Goal: Information Seeking & Learning: Find specific fact

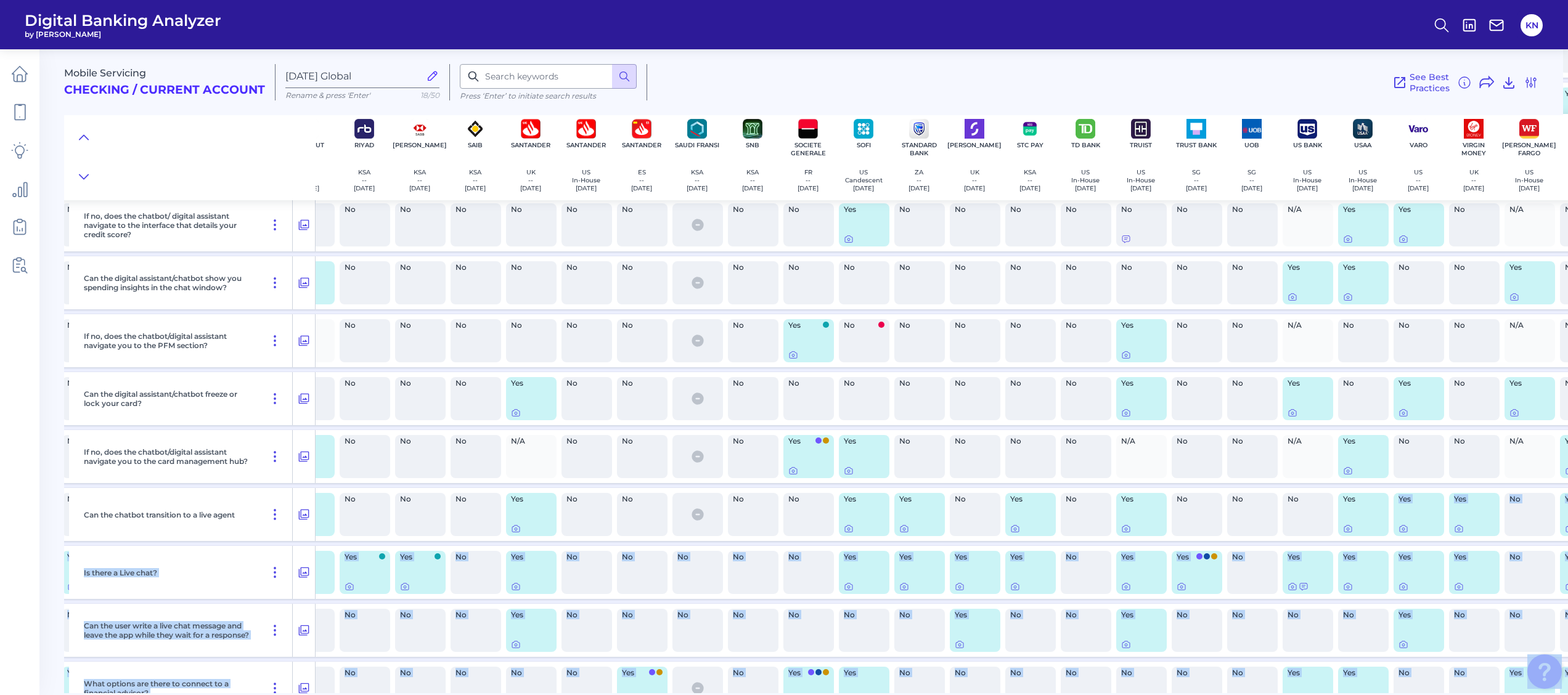
scroll to position [20128, 2642]
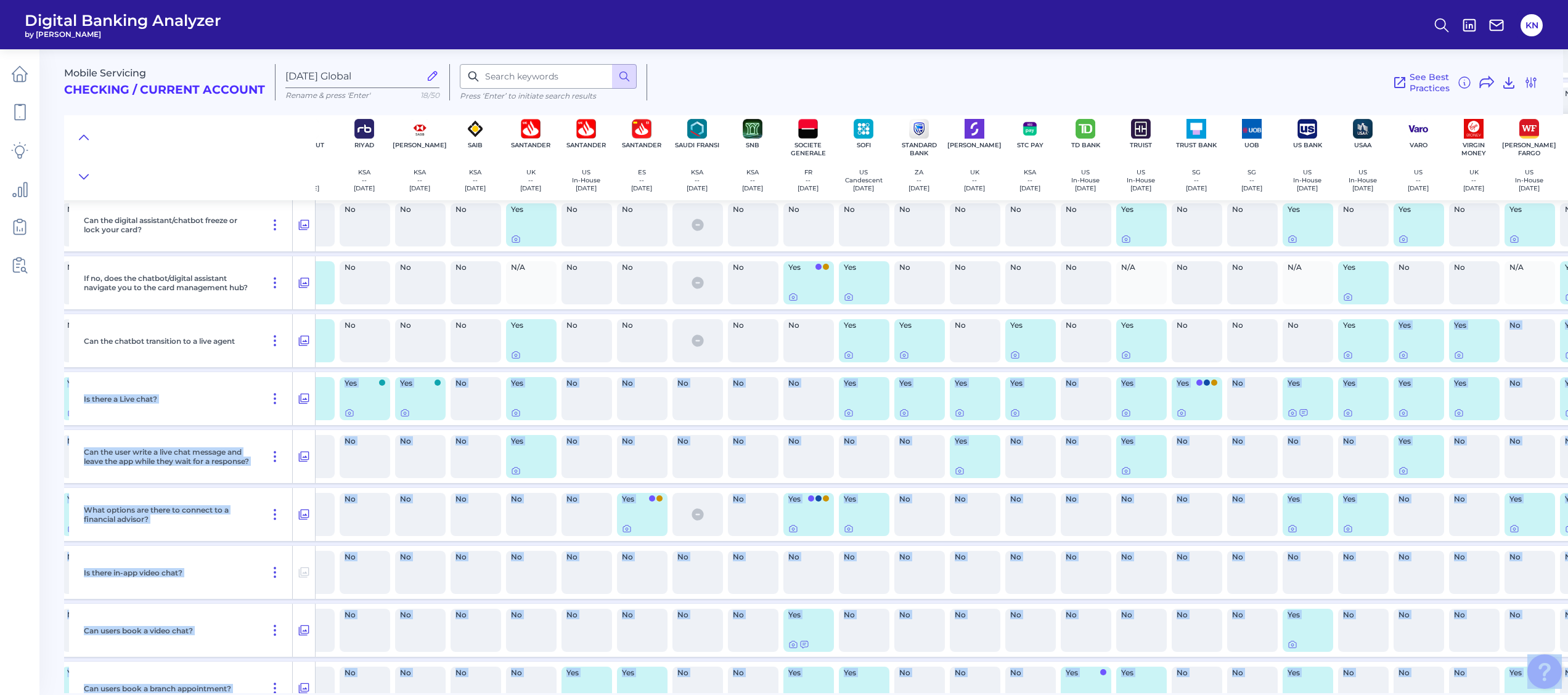
drag, startPoint x: 1372, startPoint y: 694, endPoint x: 1529, endPoint y: 688, distance: 157.1
click at [1529, 688] on body "Digital Banking Analyzer by Curinos KN Mobile Servicing Checking / Current Acco…" at bounding box center [784, 348] width 1568 height 695
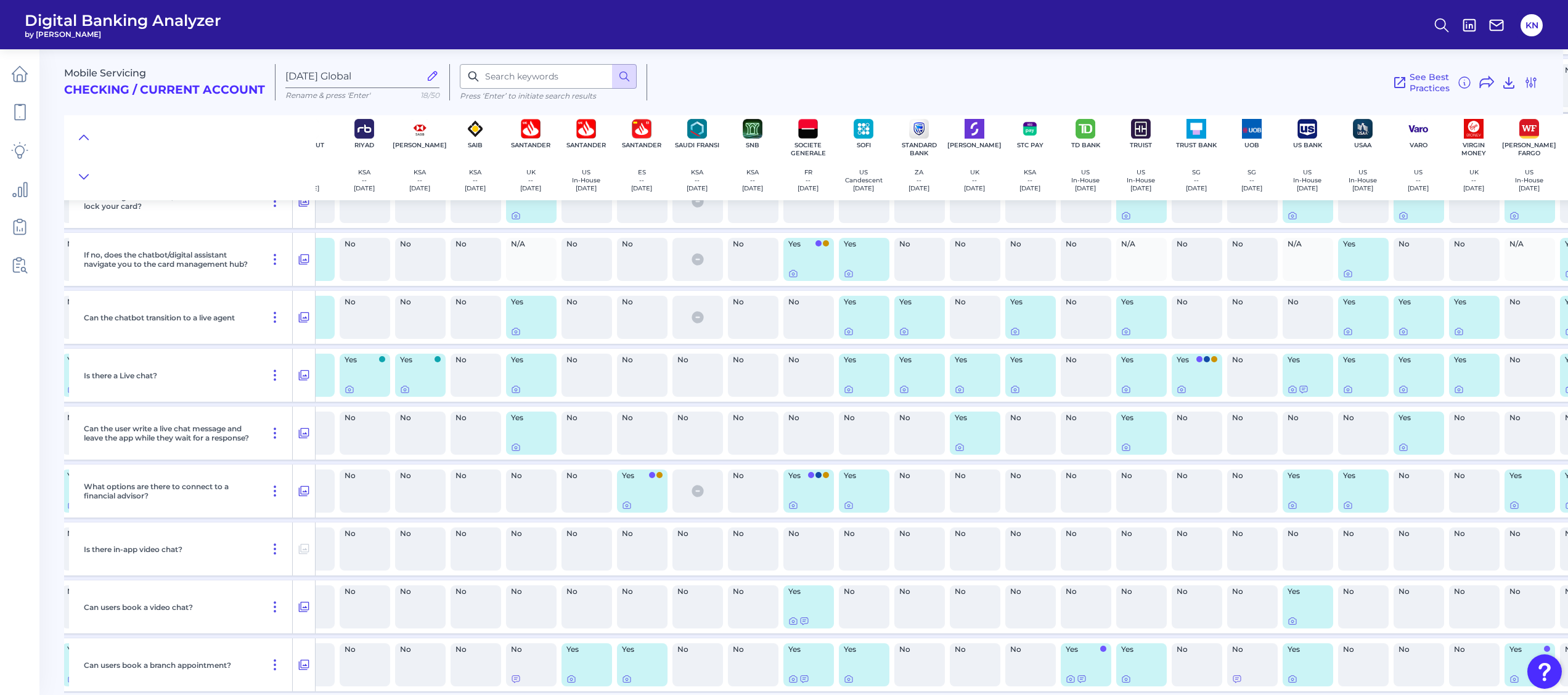
click at [1004, 274] on div "No" at bounding box center [1030, 259] width 55 height 53
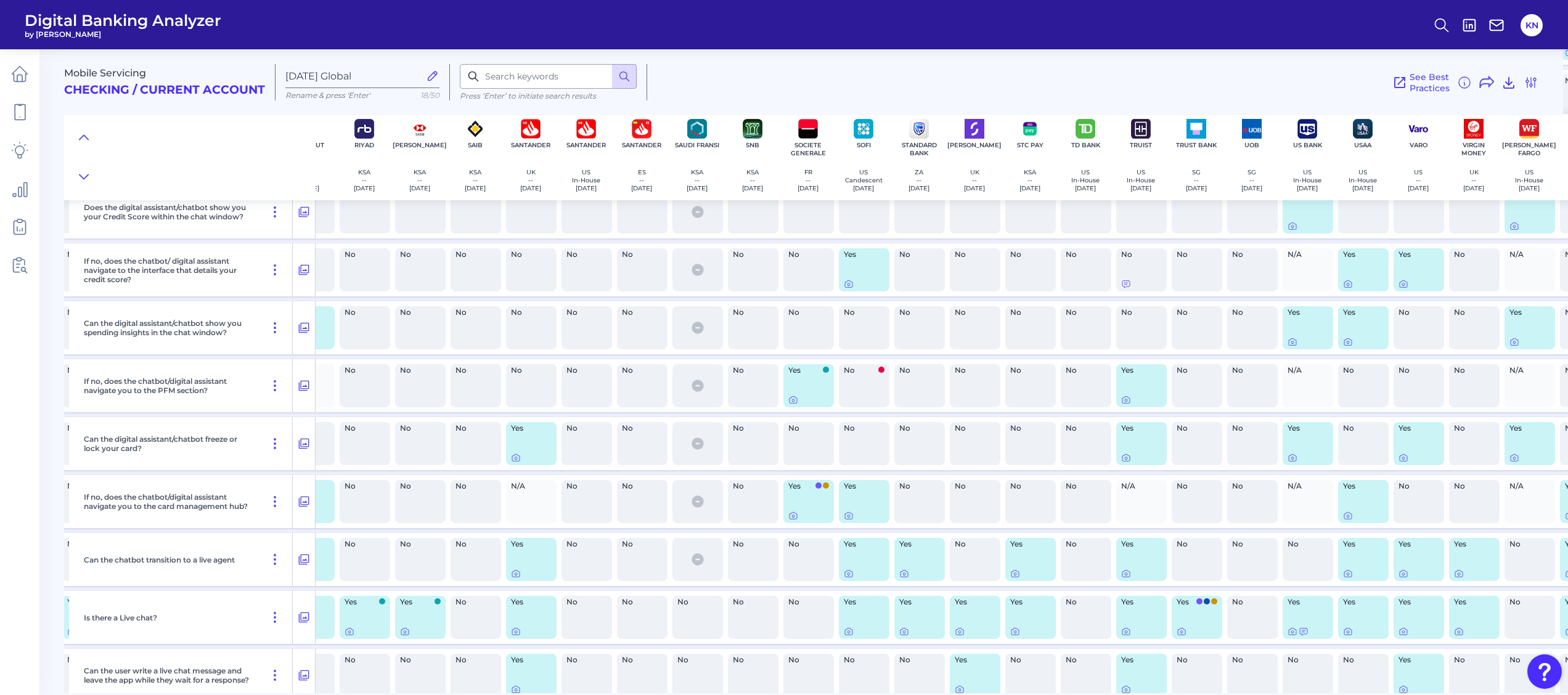
scroll to position [19882, 2642]
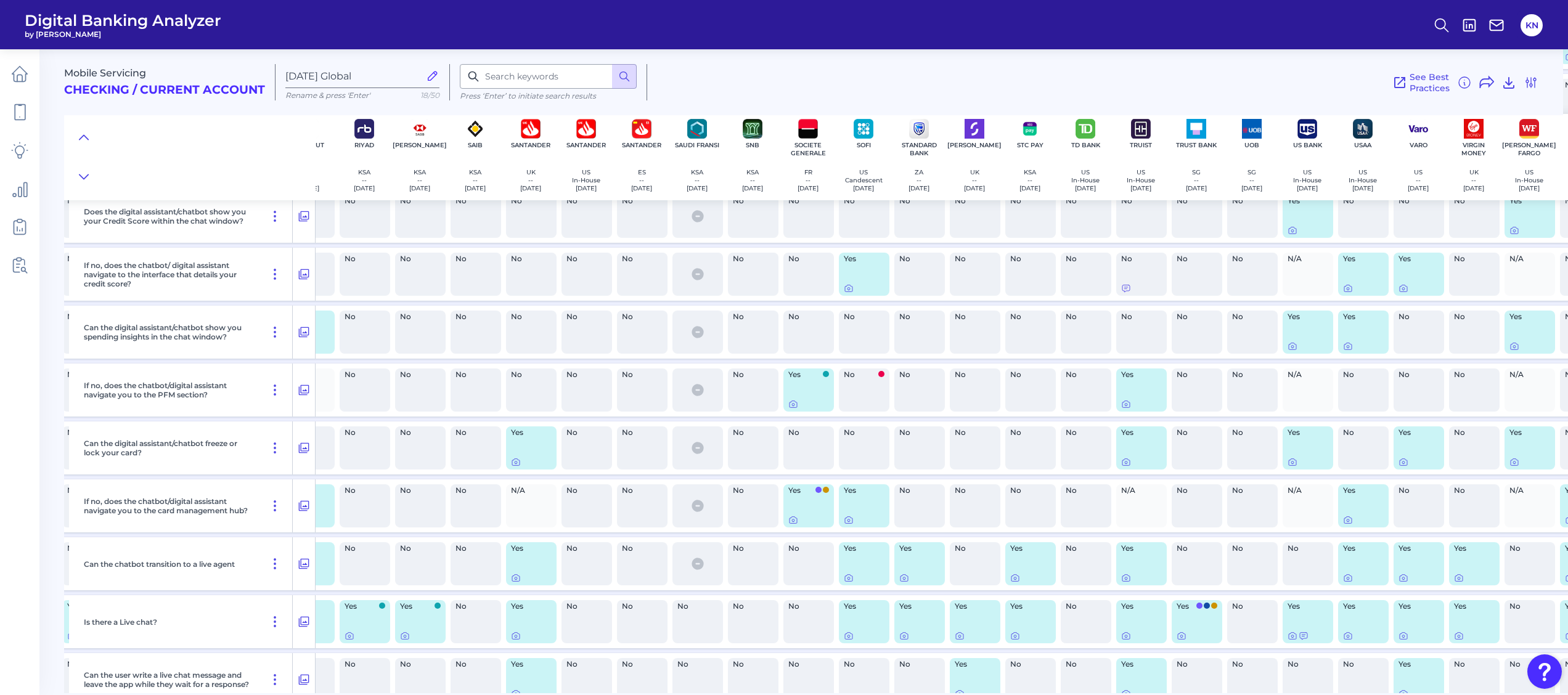
click at [1476, 354] on div "No" at bounding box center [1474, 332] width 51 height 43
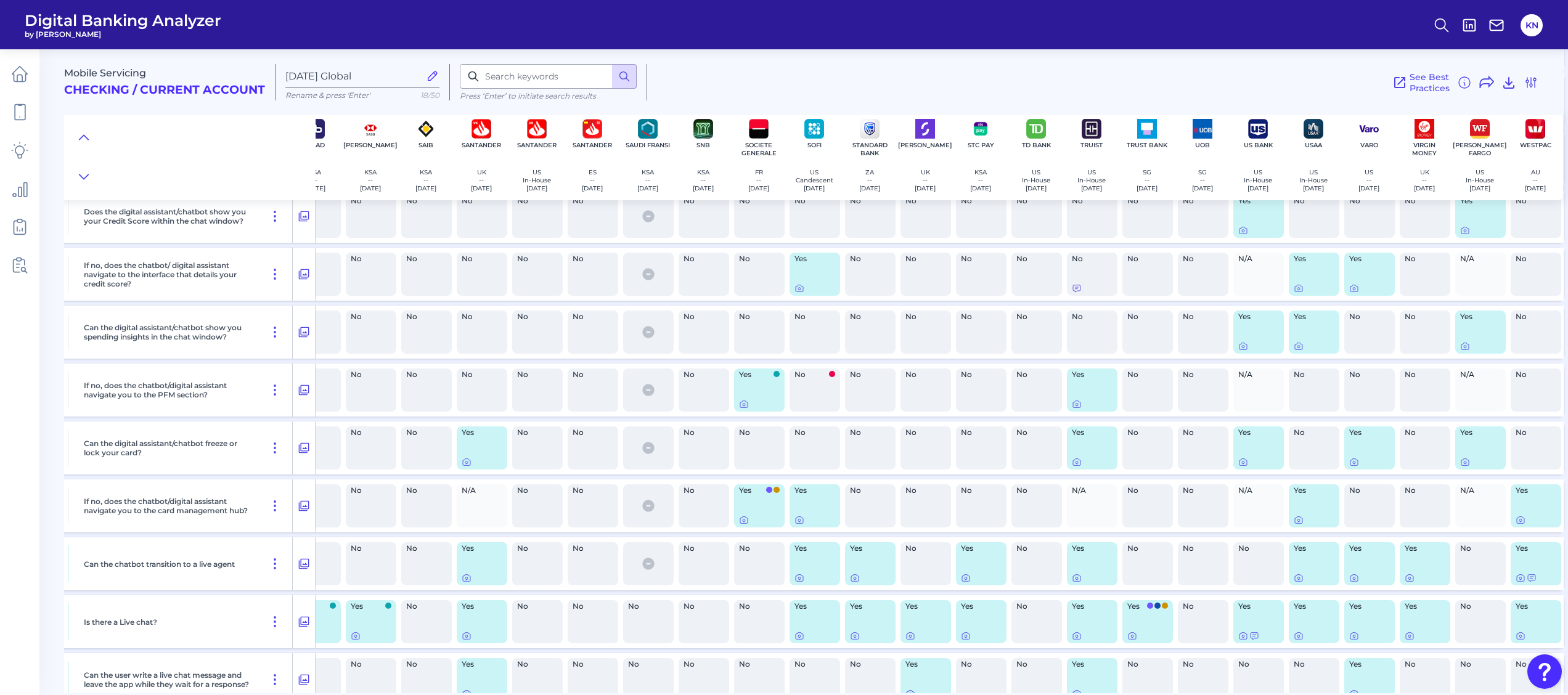
scroll to position [19882, 2697]
click at [1459, 351] on icon at bounding box center [1464, 346] width 10 height 10
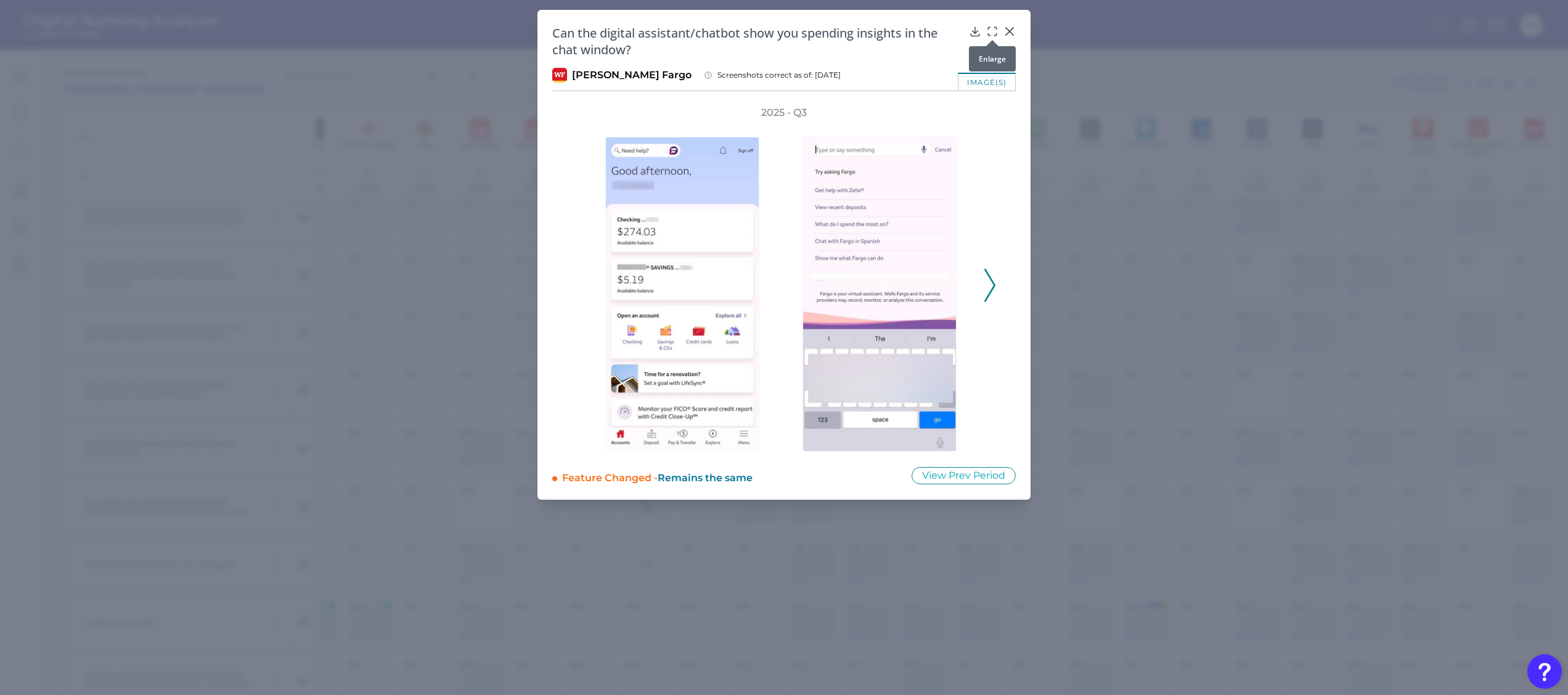
click at [992, 30] on icon at bounding box center [992, 31] width 12 height 12
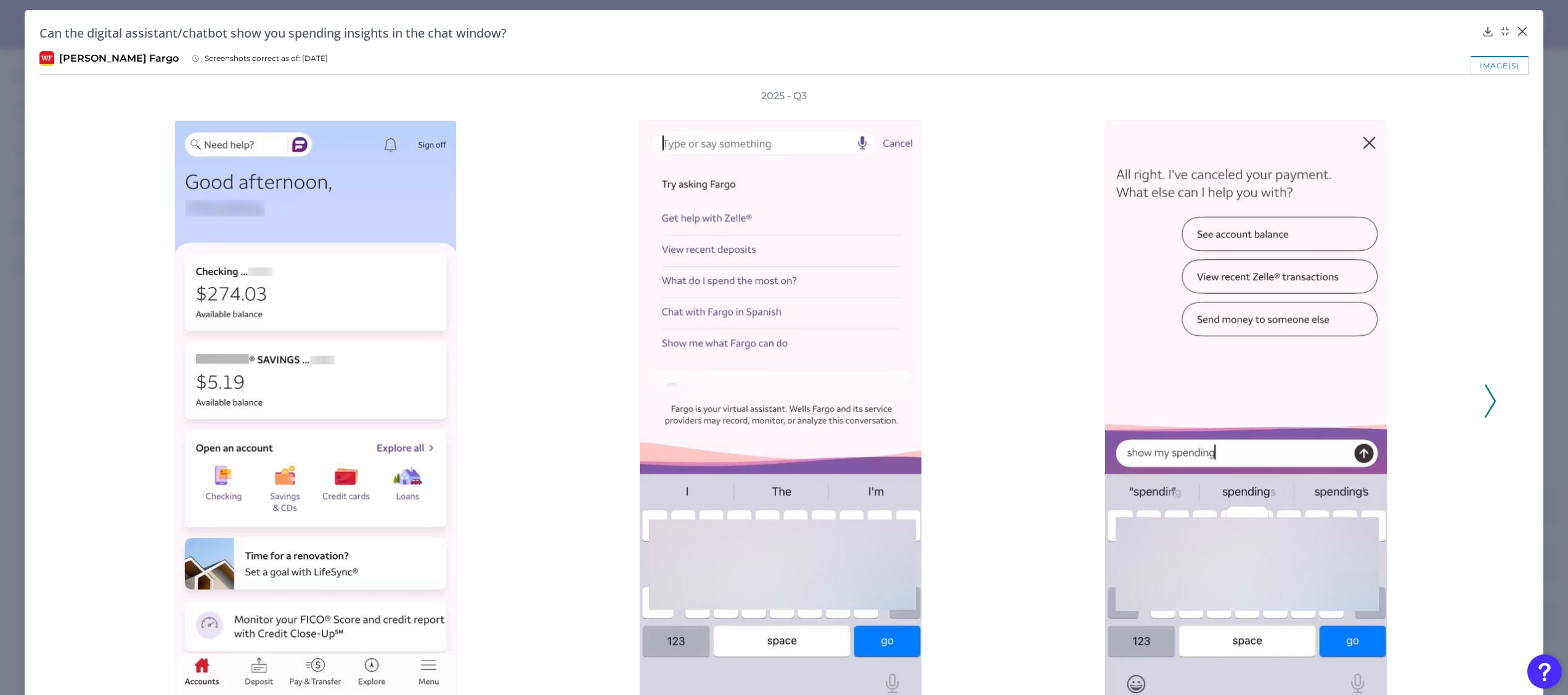
click at [1487, 407] on icon at bounding box center [1490, 401] width 11 height 33
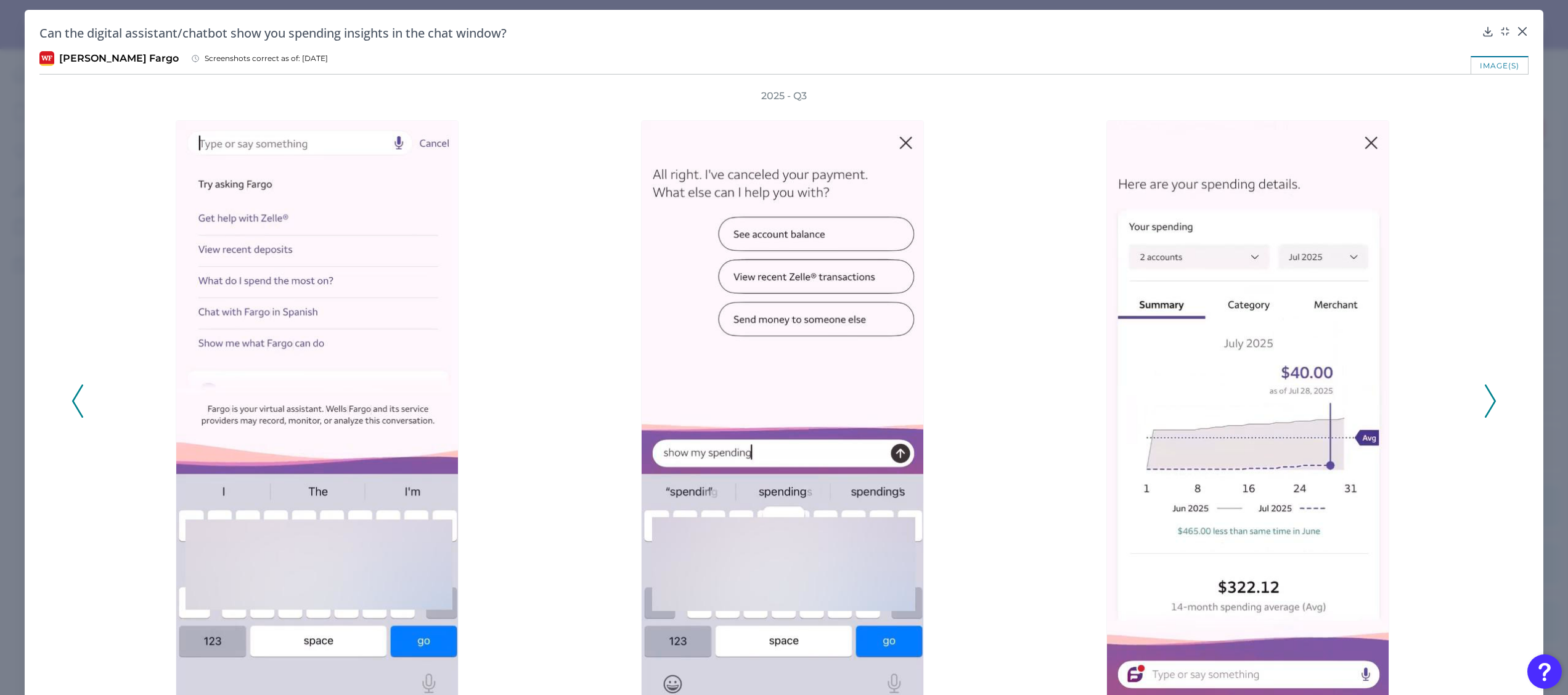
click at [1487, 407] on icon at bounding box center [1490, 401] width 11 height 33
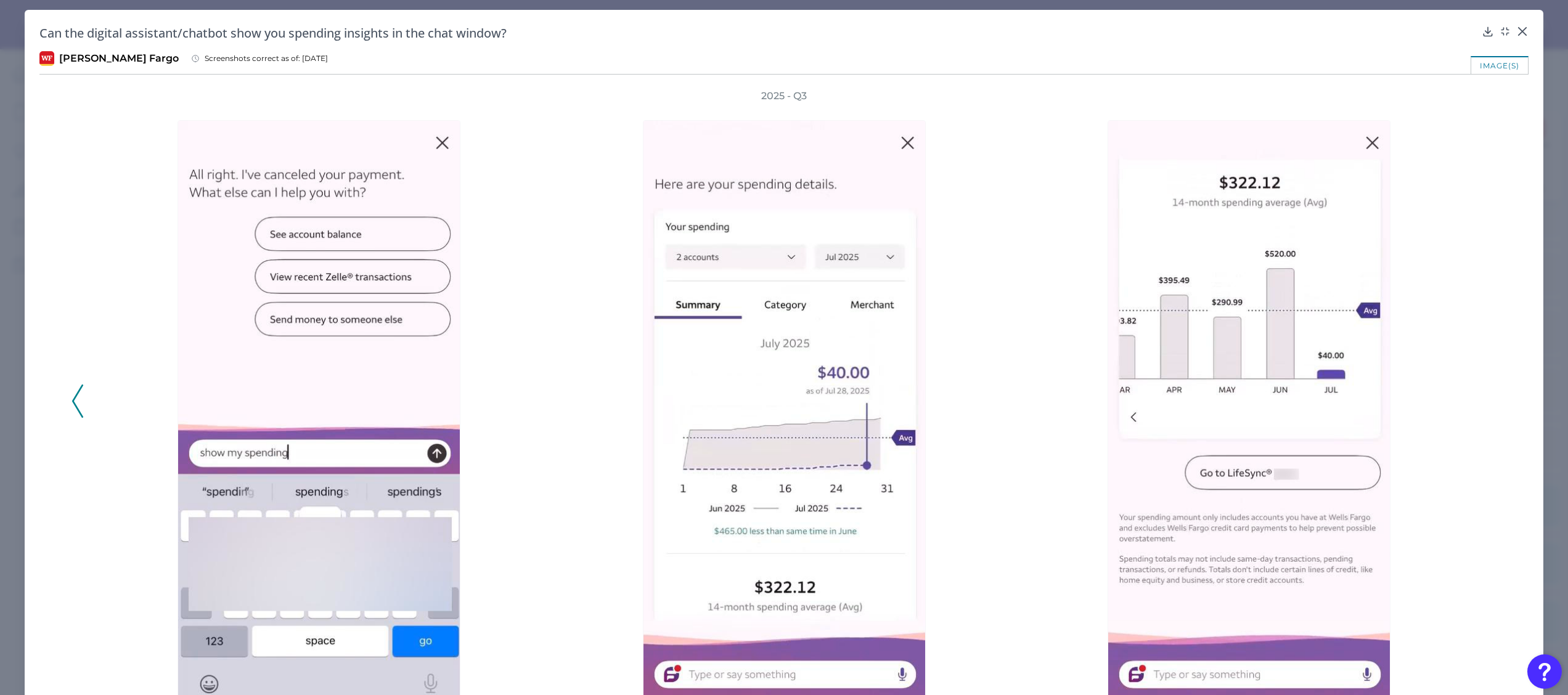
click at [1487, 407] on div "2025 - Q3" at bounding box center [784, 394] width 1425 height 610
click at [85, 398] on div "2025 - Q3" at bounding box center [784, 394] width 1425 height 610
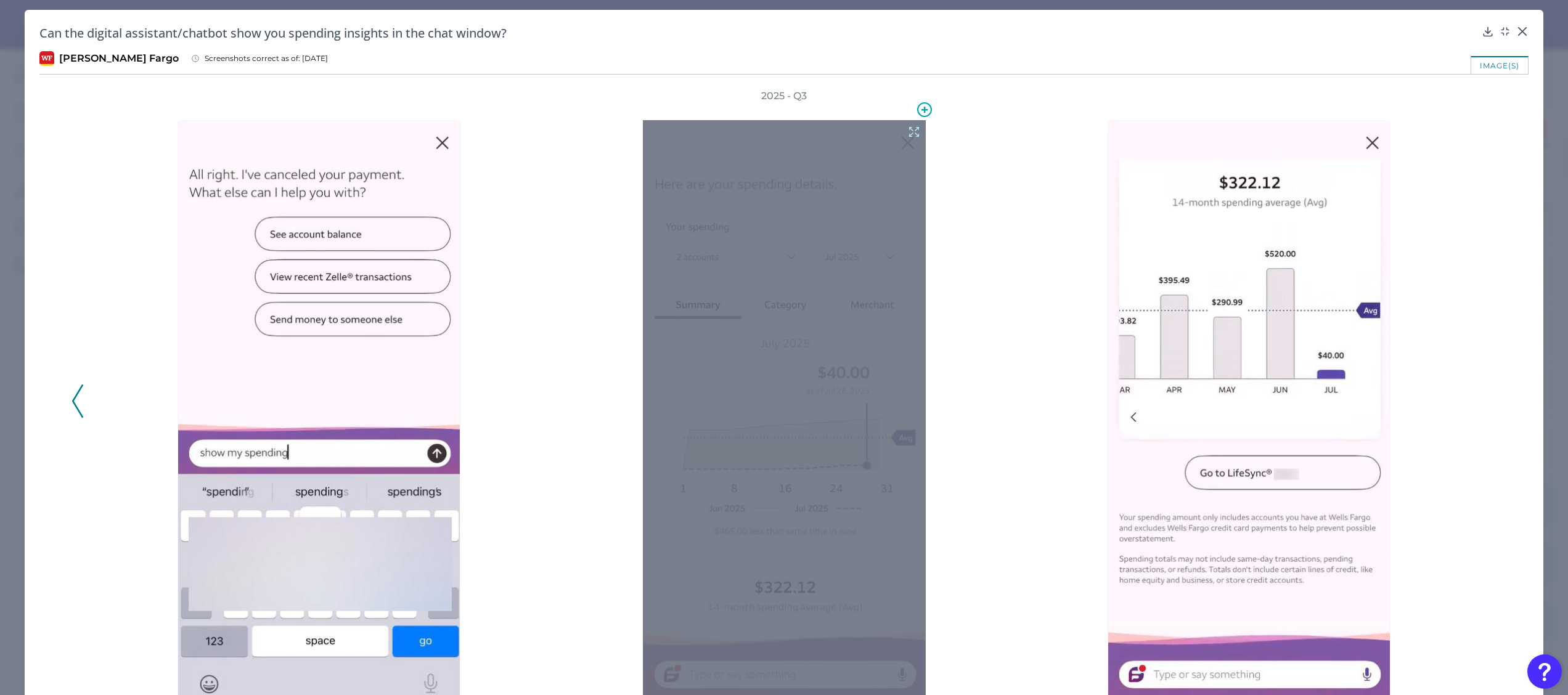
click at [907, 130] on icon at bounding box center [914, 132] width 13 height 13
